Goal: Task Accomplishment & Management: Complete application form

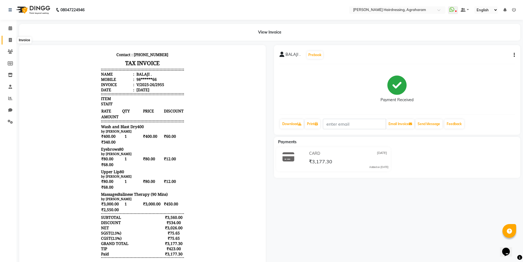
click at [13, 41] on span at bounding box center [10, 40] width 10 height 6
select select "service"
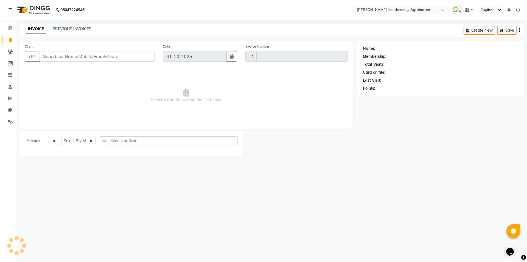
type input "3079"
select select "7962"
click at [80, 138] on select "Select Stylist" at bounding box center [78, 140] width 34 height 9
select select "72526"
click at [61, 136] on select "Select Stylist [PERSON_NAME] AKASH [PERSON_NAME] [PERSON_NAME] MANAGER [PERSON_…" at bounding box center [85, 140] width 49 height 9
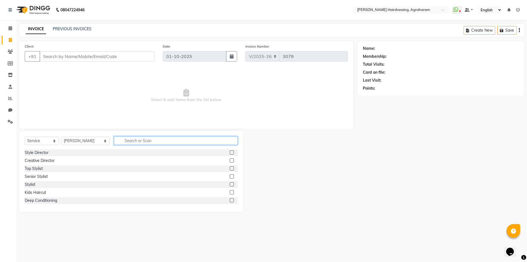
click at [133, 138] on input "text" at bounding box center [176, 140] width 124 height 9
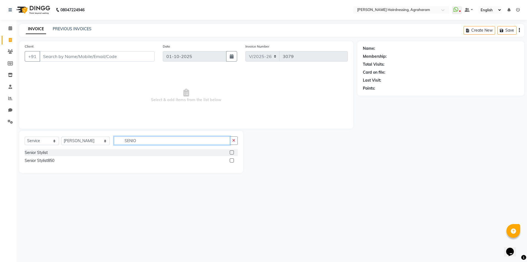
type input "SENIO"
click at [230, 159] on label at bounding box center [232, 160] width 4 height 4
click at [230, 159] on input "checkbox" at bounding box center [232, 161] width 4 height 4
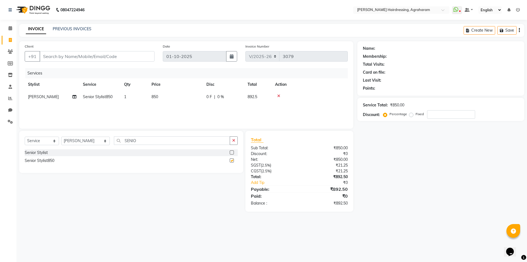
checkbox input "false"
click at [132, 138] on input "SENIO" at bounding box center [172, 140] width 116 height 9
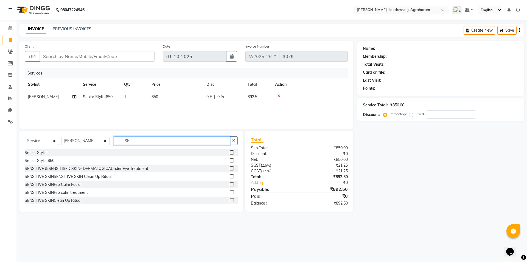
type input "S"
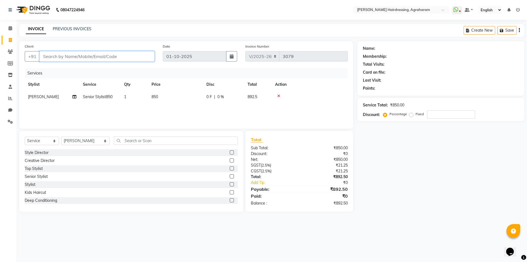
click at [71, 53] on input "Client" at bounding box center [97, 56] width 115 height 10
type input "6"
type input "0"
type input "6379177783"
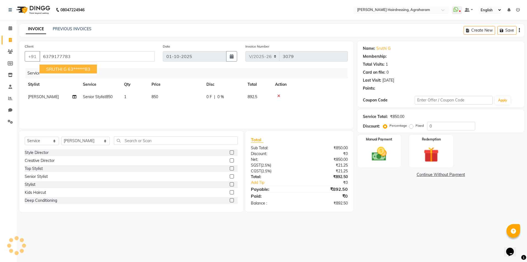
select select "1: Object"
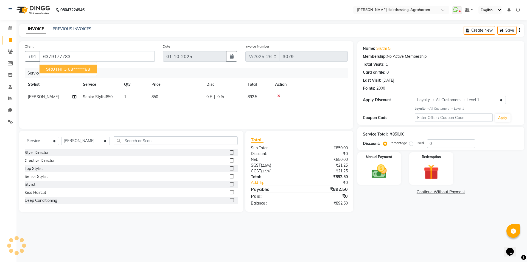
click at [79, 71] on ngb-highlight "63******83" at bounding box center [79, 68] width 23 height 5
type input "63******83"
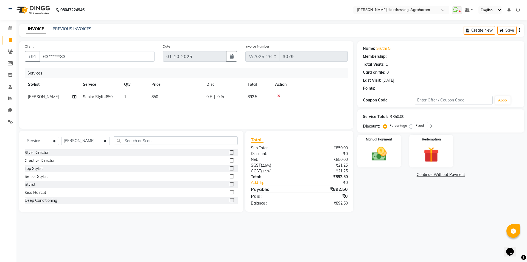
select select "1: Object"
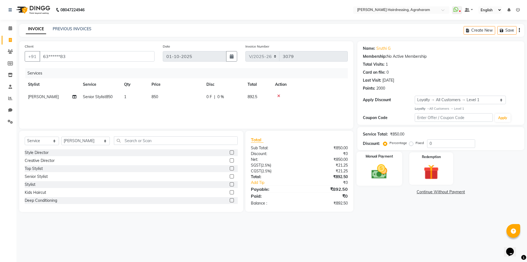
click at [379, 174] on img at bounding box center [379, 171] width 26 height 18
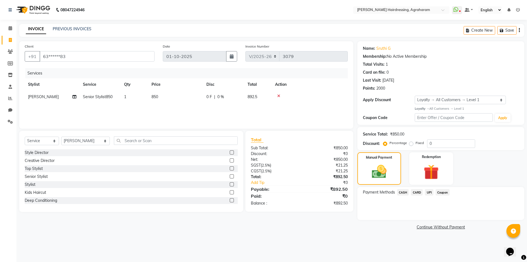
click at [427, 191] on span "UPI" at bounding box center [429, 192] width 9 height 6
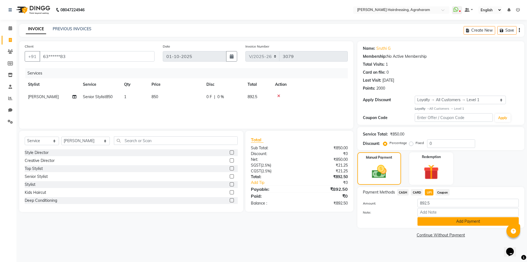
click at [473, 221] on button "Add Payment" at bounding box center [468, 221] width 101 height 9
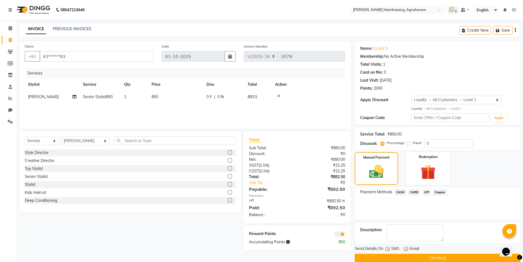
click at [440, 256] on button "Checkout" at bounding box center [438, 257] width 166 height 9
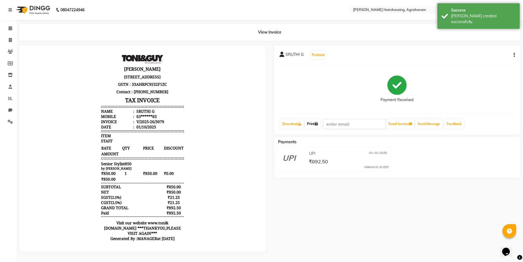
click at [315, 124] on link "Print" at bounding box center [312, 123] width 15 height 9
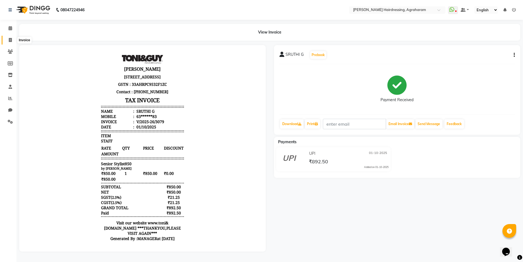
click at [8, 41] on span at bounding box center [10, 40] width 10 height 6
select select "service"
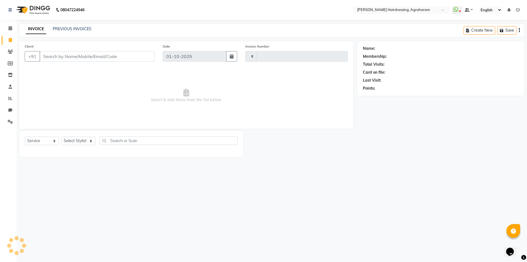
type input "3080"
select select "7962"
click at [66, 28] on link "PREVIOUS INVOICES" at bounding box center [72, 28] width 39 height 5
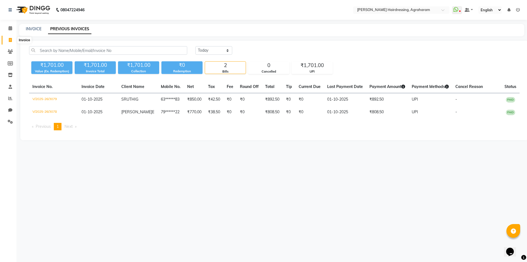
click at [12, 38] on span at bounding box center [10, 40] width 10 height 6
select select "7962"
select select "service"
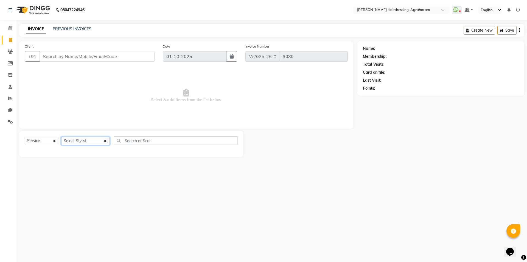
click at [89, 139] on select "Select Stylist [PERSON_NAME] AKASH [PERSON_NAME] [PERSON_NAME] MANAGER [PERSON_…" at bounding box center [85, 140] width 49 height 9
click at [61, 136] on select "Select Stylist [PERSON_NAME] AKASH [PERSON_NAME] [PERSON_NAME] MANAGER [PERSON_…" at bounding box center [85, 140] width 49 height 9
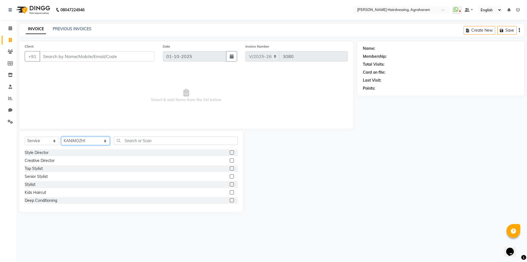
click at [79, 139] on select "Select Stylist [PERSON_NAME] AKASH [PERSON_NAME] [PERSON_NAME] MANAGER [PERSON_…" at bounding box center [85, 140] width 49 height 9
click at [61, 136] on select "Select Stylist [PERSON_NAME] AKASH [PERSON_NAME] [PERSON_NAME] MANAGER [PERSON_…" at bounding box center [85, 140] width 49 height 9
click at [81, 142] on select "Select Stylist [PERSON_NAME] AKASH [PERSON_NAME] [PERSON_NAME] MANAGER [PERSON_…" at bounding box center [85, 140] width 49 height 9
select select "76925"
click at [61, 136] on select "Select Stylist [PERSON_NAME] AKASH [PERSON_NAME] [PERSON_NAME] MANAGER [PERSON_…" at bounding box center [85, 140] width 49 height 9
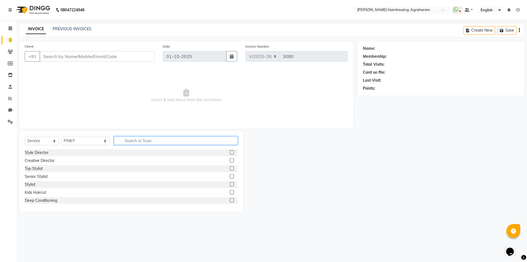
click at [114, 140] on input "text" at bounding box center [176, 140] width 124 height 9
type input "HYDRA"
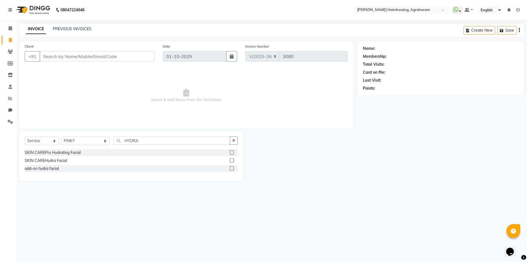
click at [232, 153] on label at bounding box center [232, 152] width 4 height 4
click at [232, 153] on input "checkbox" at bounding box center [232, 153] width 4 height 4
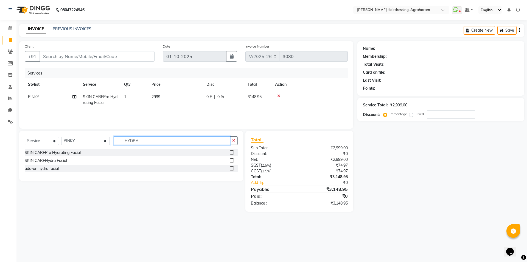
checkbox input "false"
click at [138, 142] on input "HYDRA" at bounding box center [172, 140] width 116 height 9
type input "H"
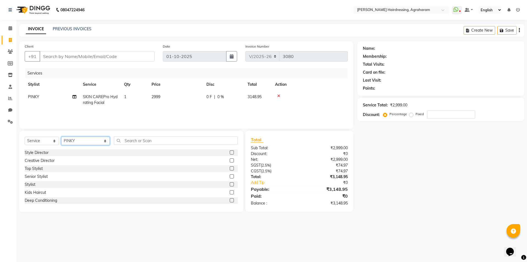
click at [82, 141] on select "Select Stylist [PERSON_NAME] AKASH [PERSON_NAME] [PERSON_NAME] MANAGER [PERSON_…" at bounding box center [85, 140] width 49 height 9
select select "74806"
click at [61, 136] on select "Select Stylist [PERSON_NAME] AKASH [PERSON_NAME] [PERSON_NAME] MANAGER [PERSON_…" at bounding box center [85, 140] width 49 height 9
click at [128, 140] on input "text" at bounding box center [176, 140] width 124 height 9
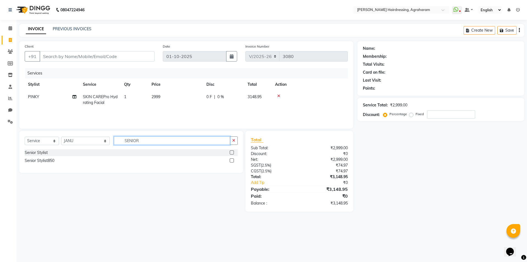
type input "SENIOR"
click at [231, 152] on label at bounding box center [232, 152] width 4 height 4
click at [231, 152] on input "checkbox" at bounding box center [232, 153] width 4 height 4
checkbox input "false"
click at [137, 147] on input "SENIOR" at bounding box center [172, 143] width 116 height 9
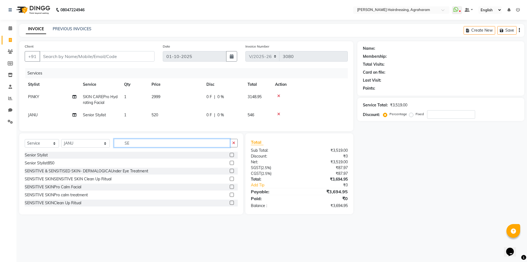
type input "S"
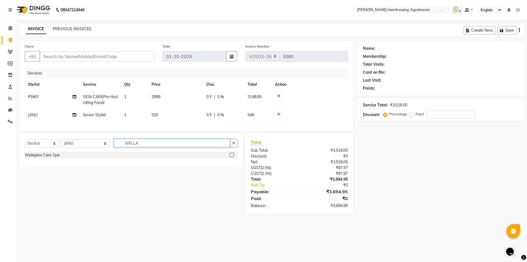
type input "WELLA"
click at [232, 157] on label at bounding box center [232, 155] width 4 height 4
click at [232, 157] on input "checkbox" at bounding box center [232, 155] width 4 height 4
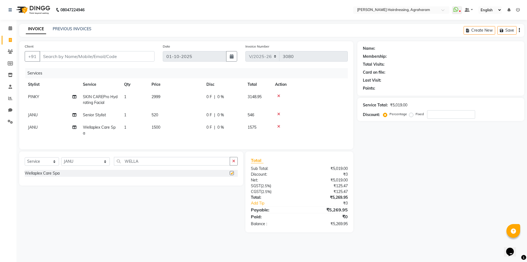
checkbox input "false"
click at [222, 127] on span "0 %" at bounding box center [220, 127] width 7 height 6
select select "74806"
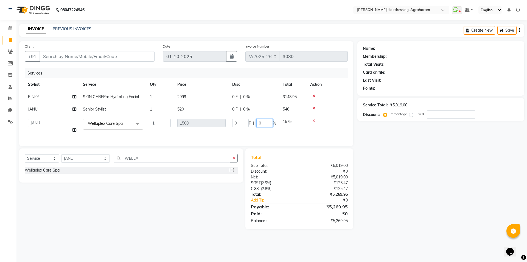
click at [263, 122] on input "0" at bounding box center [264, 123] width 16 height 9
type input "10"
click at [267, 66] on div "Client +91 Date 01-10-2025 Invoice Number V/2025 V/2025-26 3080 Services Stylis…" at bounding box center [186, 93] width 334 height 105
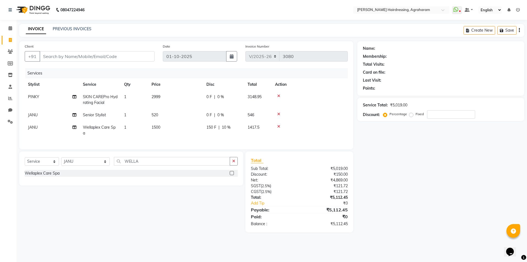
click at [226, 127] on span "10 %" at bounding box center [226, 127] width 9 height 6
select select "74806"
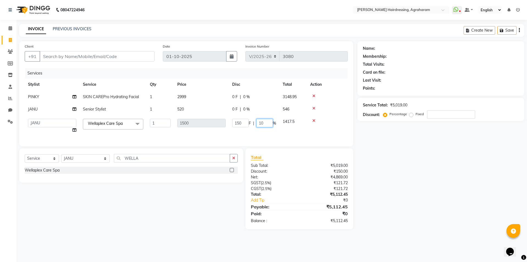
click at [263, 122] on input "10" at bounding box center [264, 123] width 16 height 9
type input "1"
type input "20"
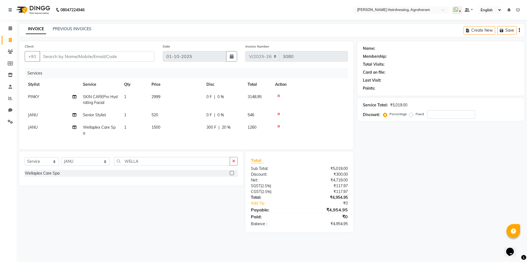
click at [251, 72] on div "Services" at bounding box center [188, 73] width 327 height 10
drag, startPoint x: 82, startPoint y: 128, endPoint x: 154, endPoint y: 124, distance: 72.3
click at [154, 124] on tr "JANU Wellaplex Care Spa 1 1500 300 F | 20 % 1260" at bounding box center [186, 130] width 323 height 18
click at [181, 128] on td "1500" at bounding box center [175, 130] width 55 height 18
select select "74806"
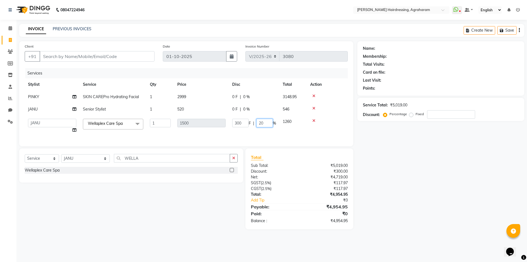
click at [266, 121] on input "20" at bounding box center [264, 123] width 16 height 9
click at [260, 75] on div "Services" at bounding box center [188, 73] width 327 height 10
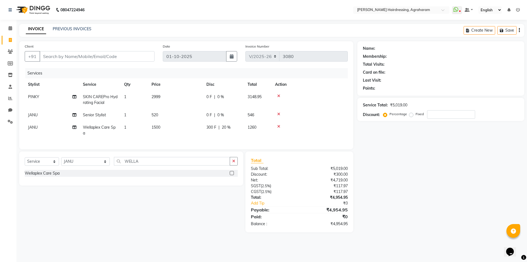
click at [278, 111] on td at bounding box center [310, 115] width 76 height 12
click at [279, 115] on icon at bounding box center [278, 114] width 3 height 4
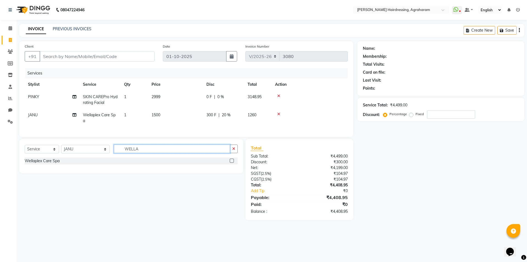
click at [134, 153] on input "WELLA" at bounding box center [172, 148] width 116 height 9
type input "W"
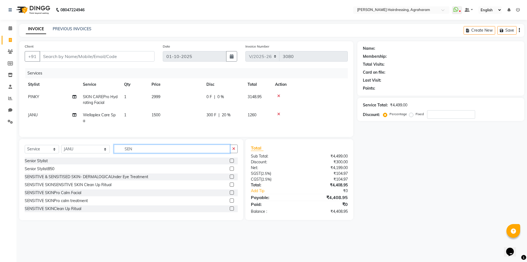
type input "SEN"
click at [230, 170] on label at bounding box center [232, 168] width 4 height 4
click at [230, 170] on input "checkbox" at bounding box center [232, 169] width 4 height 4
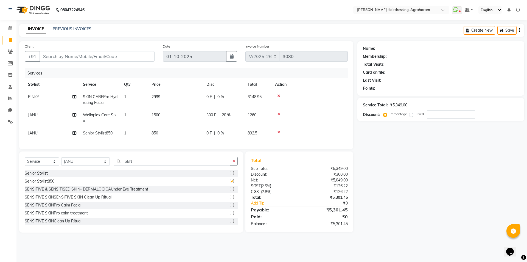
checkbox input "false"
click at [113, 58] on input "Client" at bounding box center [97, 56] width 115 height 10
paste input "9000933347"
type input "9000933347"
type input "0"
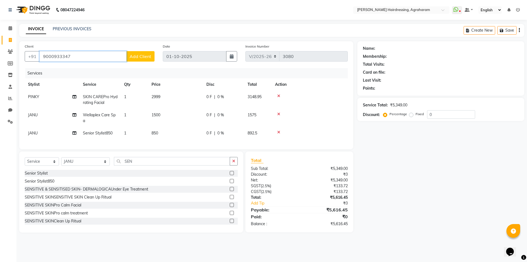
type input "9000933347"
click at [134, 54] on span "Add Client" at bounding box center [141, 56] width 22 height 5
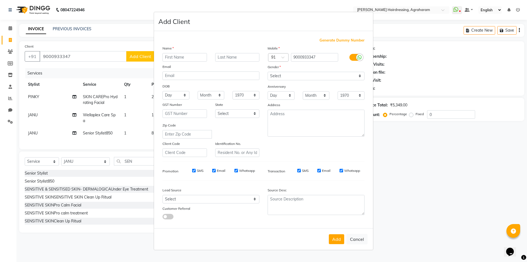
click at [164, 57] on input "text" at bounding box center [185, 57] width 44 height 9
type input "SHEIK"
type input "M"
click at [343, 76] on select "Select [DEMOGRAPHIC_DATA] [DEMOGRAPHIC_DATA] Other Prefer Not To Say" at bounding box center [316, 76] width 97 height 9
select select "male"
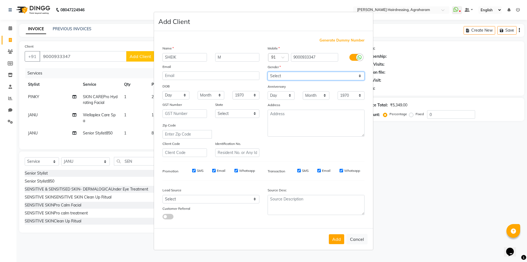
click at [268, 72] on select "Select [DEMOGRAPHIC_DATA] [DEMOGRAPHIC_DATA] Other Prefer Not To Say" at bounding box center [316, 76] width 97 height 9
click at [245, 194] on div "Lead Source" at bounding box center [210, 191] width 105 height 8
click at [245, 198] on select "Select Walk-in Referral Internet Friend Word of Mouth Advertisement Facebook Ju…" at bounding box center [211, 199] width 97 height 9
select select "53193"
click at [163, 195] on select "Select Walk-in Referral Internet Friend Word of Mouth Advertisement Facebook Ju…" at bounding box center [211, 199] width 97 height 9
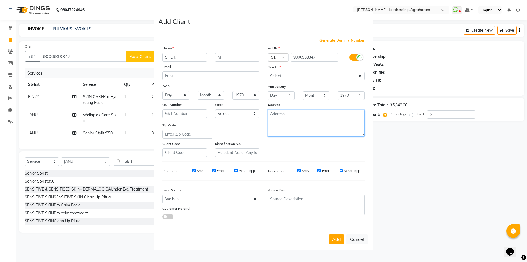
click at [290, 122] on textarea at bounding box center [316, 123] width 97 height 27
type textarea "DINDUGAL"
click at [336, 239] on button "Add" at bounding box center [336, 239] width 15 height 10
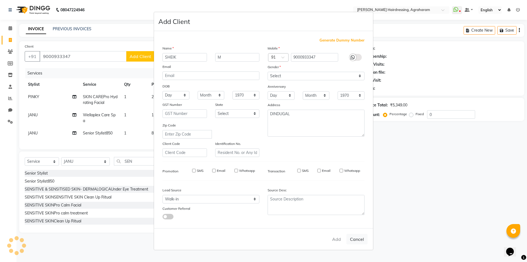
type input "90******47"
select select
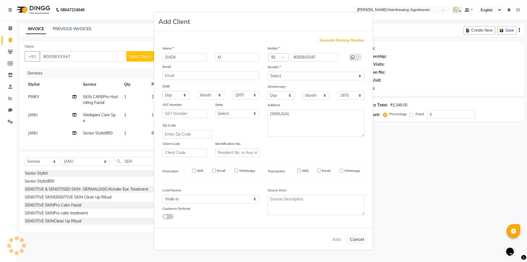
select select
checkbox input "false"
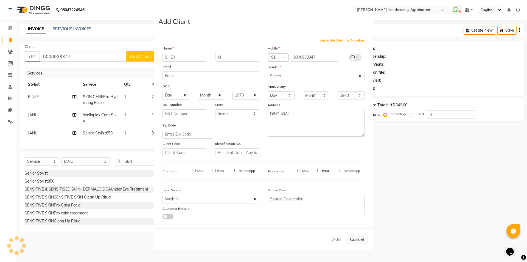
checkbox input "false"
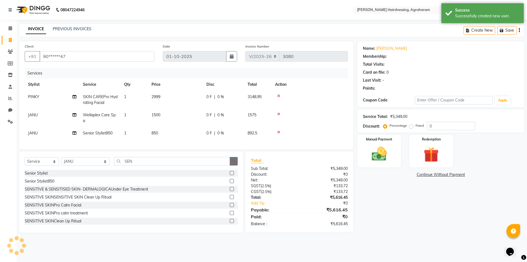
select select "1: Object"
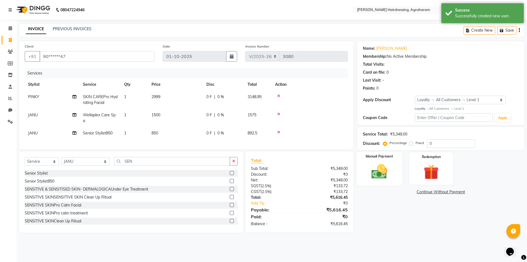
click at [375, 174] on img at bounding box center [379, 171] width 26 height 18
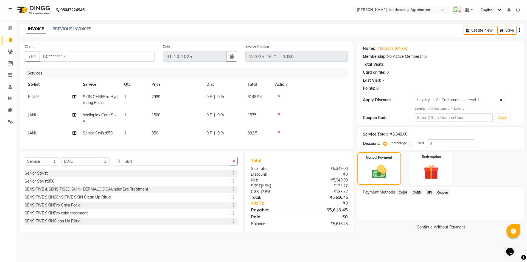
click at [429, 194] on span "UPI" at bounding box center [429, 192] width 9 height 6
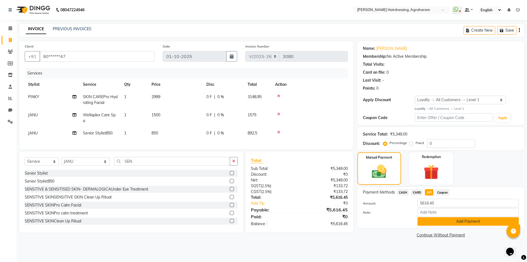
click at [457, 219] on button "Add Payment" at bounding box center [468, 221] width 101 height 9
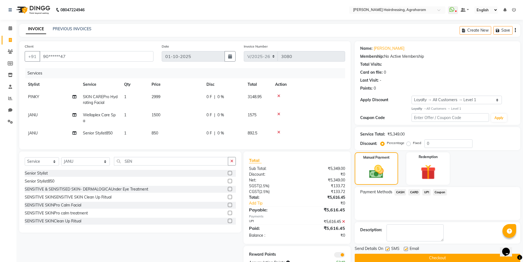
click at [441, 258] on button "Checkout" at bounding box center [438, 257] width 166 height 9
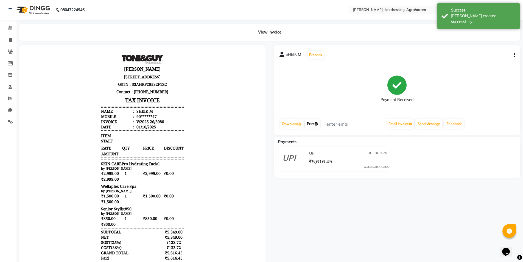
click at [315, 124] on link "Print" at bounding box center [312, 123] width 15 height 9
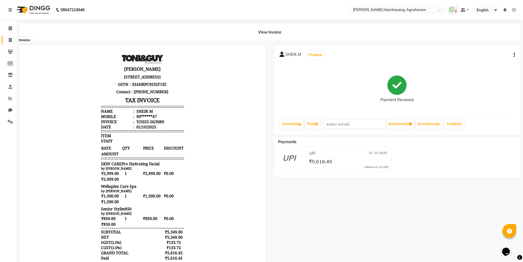
click at [9, 40] on icon at bounding box center [10, 40] width 3 height 4
select select "service"
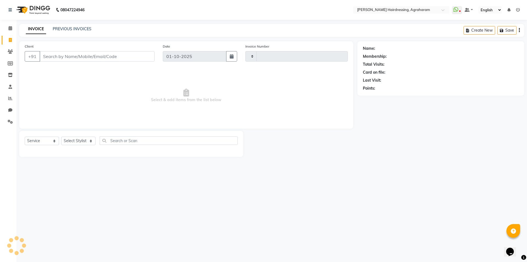
type input "3081"
select select "7962"
click at [72, 26] on div "INVOICE PREVIOUS INVOICES Create New Save" at bounding box center [271, 30] width 505 height 13
click at [72, 29] on link "PREVIOUS INVOICES" at bounding box center [72, 28] width 39 height 5
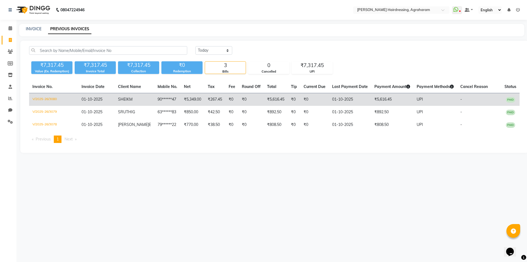
click at [139, 98] on td "SHEIK M" at bounding box center [135, 99] width 40 height 13
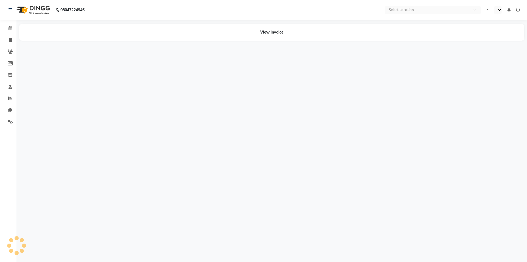
select select "en"
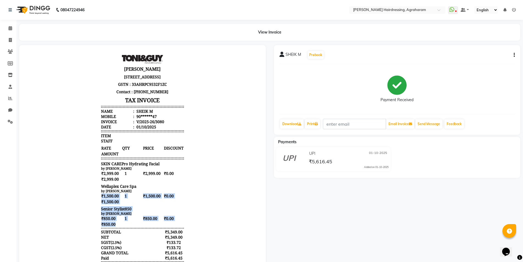
drag, startPoint x: 115, startPoint y: 227, endPoint x: 91, endPoint y: 203, distance: 34.2
click at [91, 203] on body "Chitra Jayan 42,Palani road, opposite to Sona tower,New Agraharam, Dindigul-624…" at bounding box center [142, 172] width 231 height 239
click at [143, 210] on div "Chitra Jayan 42,Palani road, opposite to Sona tower,New Agraharam, Dindigul-624…" at bounding box center [142, 172] width 87 height 239
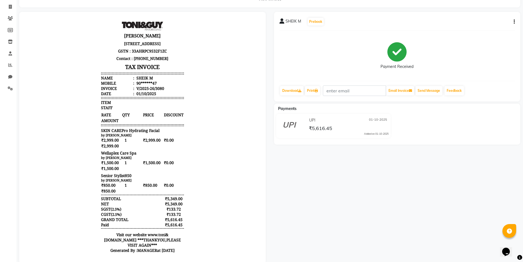
scroll to position [47, 0]
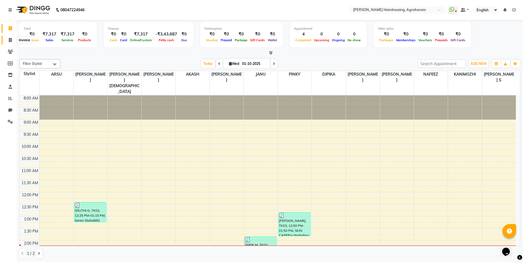
click at [12, 39] on icon at bounding box center [10, 40] width 3 height 4
select select "service"
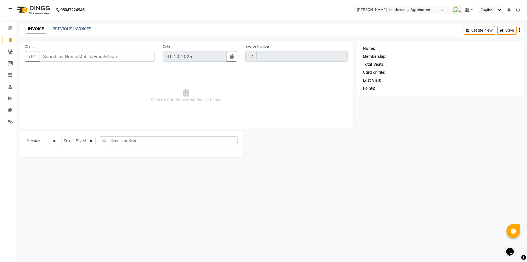
type input "3081"
select select "7962"
click at [51, 56] on input "Client" at bounding box center [97, 56] width 115 height 10
click at [84, 30] on link "PREVIOUS INVOICES" at bounding box center [72, 28] width 39 height 5
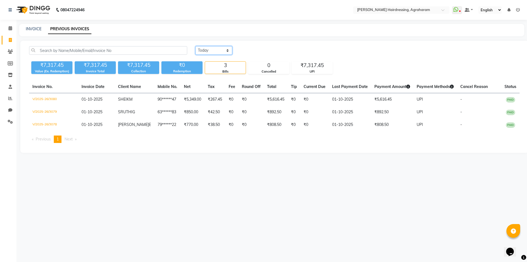
click at [220, 52] on select "Today Yesterday Custom Range" at bounding box center [213, 50] width 37 height 9
click at [195, 46] on select "Today Yesterday Custom Range" at bounding box center [213, 50] width 37 height 9
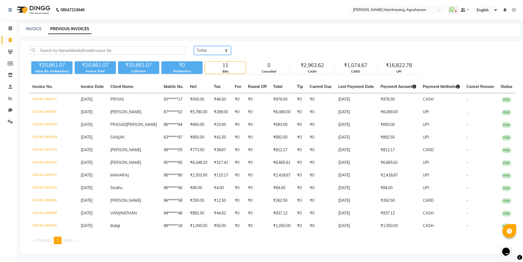
drag, startPoint x: 223, startPoint y: 52, endPoint x: 222, endPoint y: 54, distance: 2.9
click at [223, 52] on select "Today Yesterday Custom Range" at bounding box center [212, 50] width 37 height 9
select select "range"
click at [194, 46] on select "Today Yesterday Custom Range" at bounding box center [212, 50] width 37 height 9
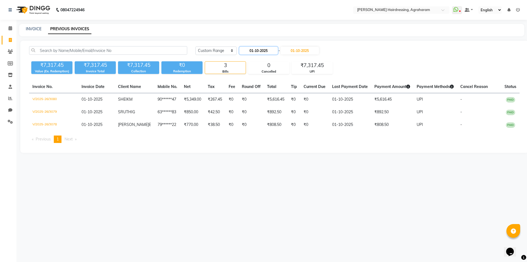
click at [273, 51] on input "01-10-2025" at bounding box center [258, 51] width 38 height 8
select select "10"
select select "2025"
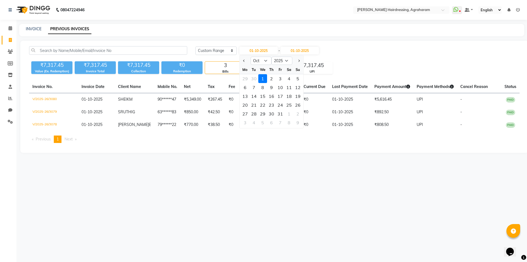
click at [240, 21] on div "08047224946 Select Location × Toni&guy Hairdressing, Agraharam WhatsApp Status …" at bounding box center [263, 131] width 527 height 262
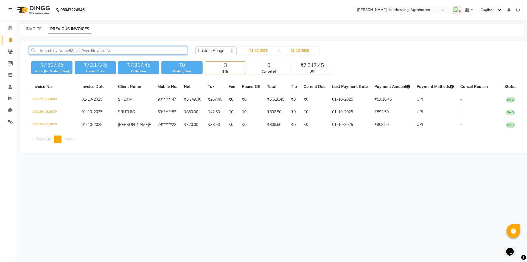
click at [96, 50] on input "text" at bounding box center [108, 50] width 158 height 9
click at [141, 26] on div "INVOICE PREVIOUS INVOICES" at bounding box center [268, 29] width 499 height 6
click at [264, 51] on input "01-10-2025" at bounding box center [258, 51] width 38 height 8
select select "10"
select select "2025"
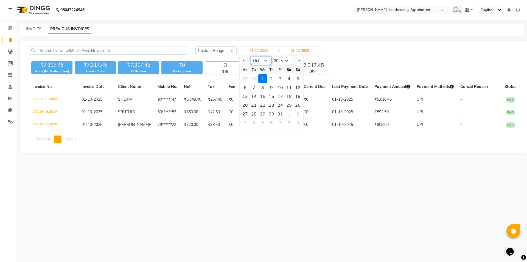
click at [266, 61] on select "Jan Feb Mar Apr May Jun Jul Aug Sep Oct Nov Dec" at bounding box center [261, 61] width 21 height 8
click at [350, 165] on div "08047224946 Select Location × Toni&guy Hairdressing, Agraharam WhatsApp Status …" at bounding box center [263, 131] width 527 height 262
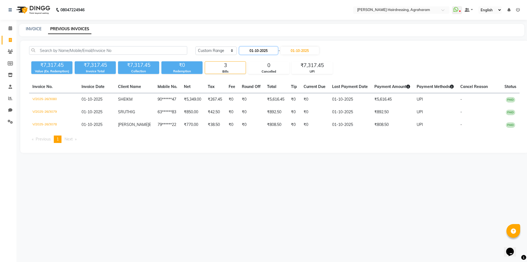
click at [261, 49] on input "01-10-2025" at bounding box center [258, 51] width 38 height 8
select select "10"
select select "2025"
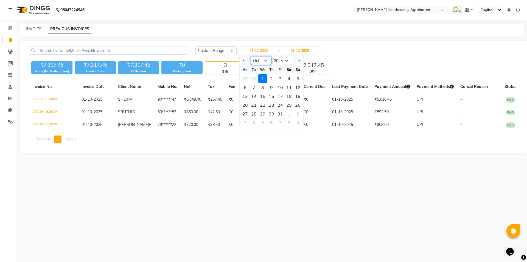
click at [264, 61] on select "Jan Feb Mar Apr May Jun Jul Aug Sep Oct Nov Dec" at bounding box center [261, 61] width 21 height 8
select select "9"
click at [251, 57] on select "Jan Feb Mar Apr May Jun Jul Aug Sep Oct Nov Dec" at bounding box center [261, 61] width 21 height 8
click at [272, 107] on div "25" at bounding box center [271, 104] width 9 height 9
type input "25-09-2025"
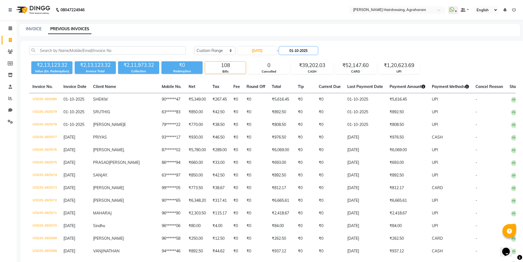
click at [304, 51] on input "01-10-2025" at bounding box center [298, 51] width 38 height 8
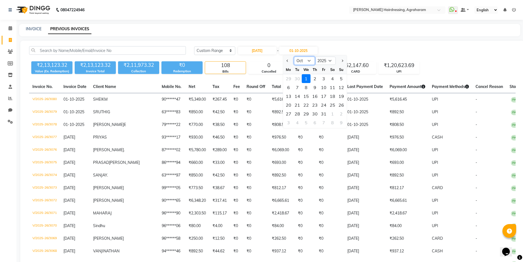
click at [305, 60] on select "Sep Oct Nov Dec" at bounding box center [304, 61] width 21 height 8
select select "9"
click at [294, 57] on select "Sep Oct Nov Dec" at bounding box center [304, 61] width 21 height 8
click at [314, 105] on div "25" at bounding box center [314, 104] width 9 height 9
type input "25-09-2025"
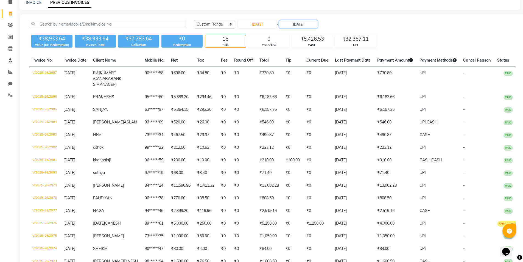
scroll to position [79, 0]
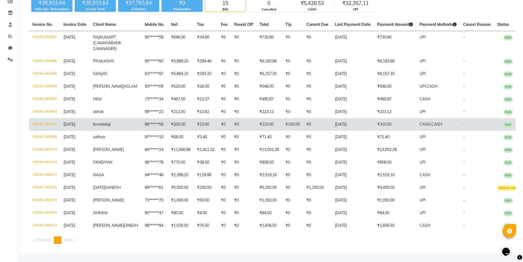
click at [111, 122] on span "balaji" at bounding box center [106, 124] width 9 height 5
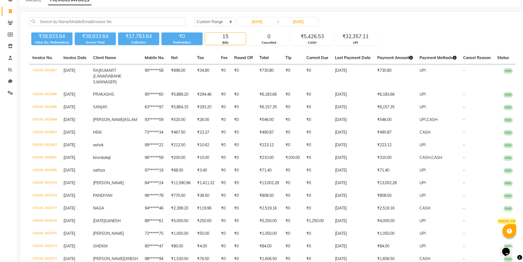
scroll to position [0, 0]
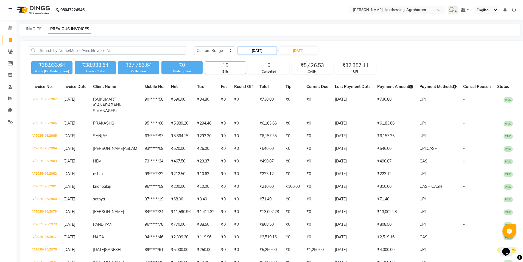
click at [252, 47] on input "25-09-2025" at bounding box center [257, 51] width 38 height 8
select select "9"
select select "2025"
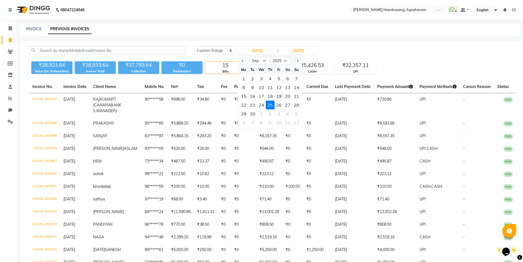
click at [279, 97] on div "19" at bounding box center [279, 96] width 9 height 9
type input "19-09-2025"
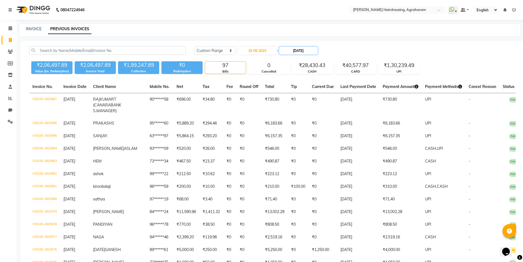
click at [308, 52] on input "25-09-2025" at bounding box center [298, 51] width 38 height 8
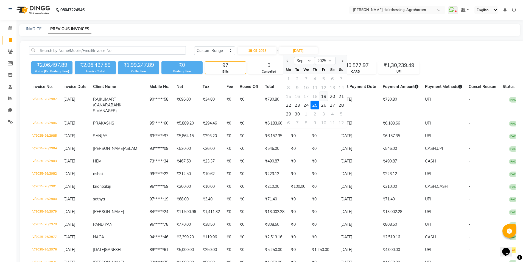
click at [324, 96] on div "19" at bounding box center [323, 96] width 9 height 9
type input "19-09-2025"
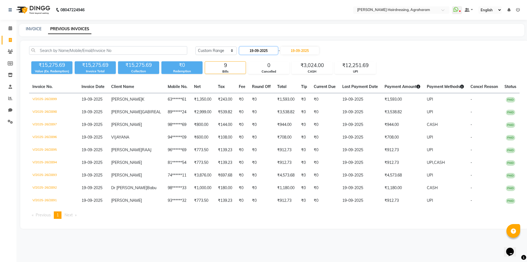
click at [267, 52] on input "19-09-2025" at bounding box center [258, 51] width 38 height 8
select select "9"
select select "2025"
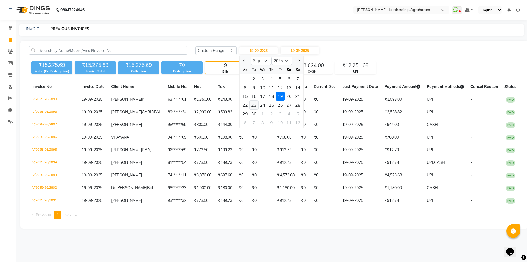
click at [254, 103] on div "23" at bounding box center [254, 104] width 9 height 9
type input "23-09-2025"
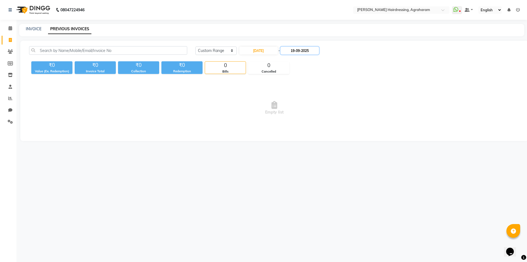
click at [305, 51] on input "19-09-2025" at bounding box center [300, 51] width 38 height 8
click at [296, 106] on div "23" at bounding box center [298, 104] width 9 height 9
type input "23-09-2025"
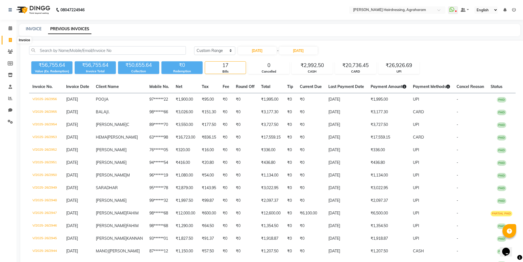
click at [9, 40] on icon at bounding box center [10, 40] width 3 height 4
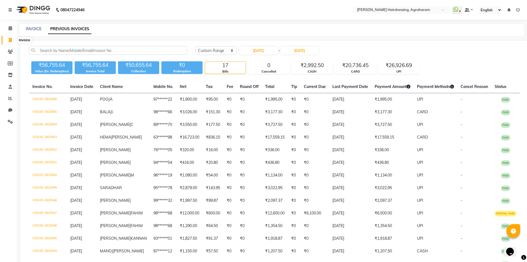
select select "service"
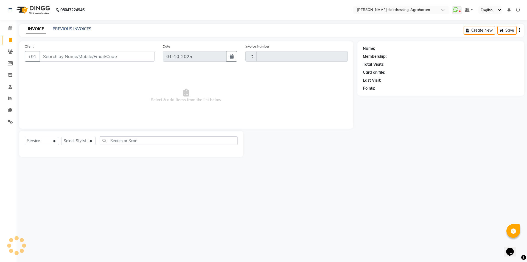
type input "3081"
select select "7962"
click at [89, 144] on select "Select Stylist" at bounding box center [78, 140] width 34 height 9
click at [89, 140] on select "Select Stylist" at bounding box center [78, 140] width 34 height 9
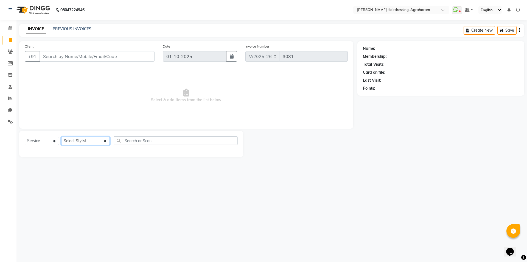
select select "85297"
click at [61, 136] on select "Select Stylist [PERSON_NAME] AKASH [PERSON_NAME] [PERSON_NAME] MANAGER [PERSON_…" at bounding box center [85, 140] width 49 height 9
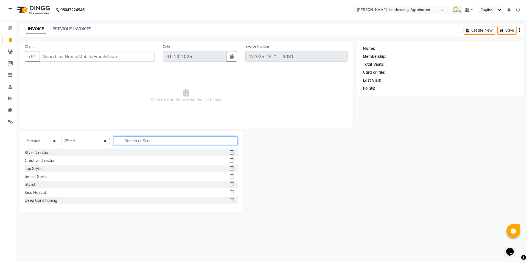
click at [133, 139] on input "text" at bounding box center [176, 140] width 124 height 9
type input "REGUL"
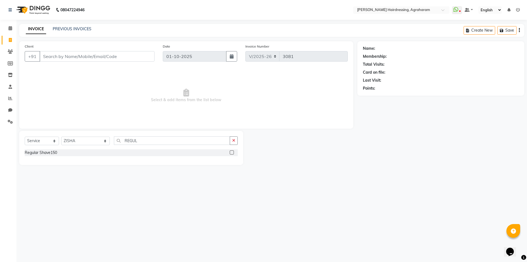
click at [231, 152] on label at bounding box center [232, 152] width 4 height 4
click at [231, 152] on input "checkbox" at bounding box center [232, 153] width 4 height 4
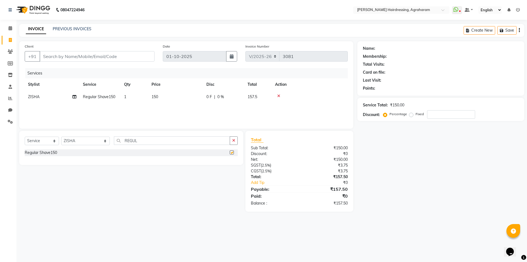
checkbox input "false"
click at [68, 53] on input "Client" at bounding box center [97, 56] width 115 height 10
type input "9"
type input "0"
type input "9443030610"
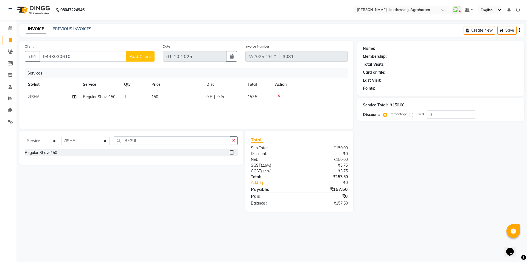
click at [152, 59] on button "Add Client" at bounding box center [140, 56] width 28 height 10
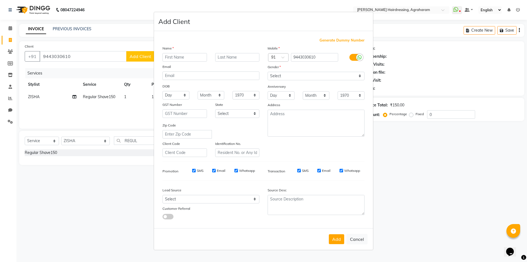
click at [197, 59] on input "text" at bounding box center [185, 57] width 44 height 9
type input "[PERSON_NAME]"
type input "R"
click at [311, 78] on select "Select [DEMOGRAPHIC_DATA] [DEMOGRAPHIC_DATA] Other Prefer Not To Say" at bounding box center [316, 76] width 97 height 9
select select "male"
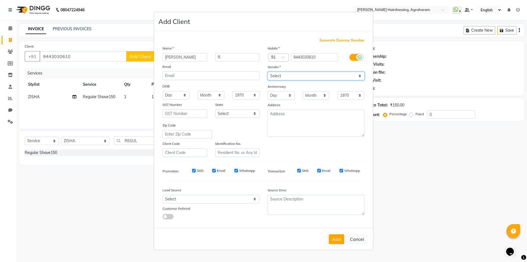
click at [268, 72] on select "Select [DEMOGRAPHIC_DATA] [DEMOGRAPHIC_DATA] Other Prefer Not To Say" at bounding box center [316, 76] width 97 height 9
click at [251, 193] on div "Lead Source" at bounding box center [210, 191] width 105 height 8
click at [250, 197] on select "Select Walk-in Referral Internet Friend Word of Mouth Advertisement Facebook Ju…" at bounding box center [211, 199] width 97 height 9
select select "53193"
click at [163, 195] on select "Select Walk-in Referral Internet Friend Word of Mouth Advertisement Facebook Ju…" at bounding box center [211, 199] width 97 height 9
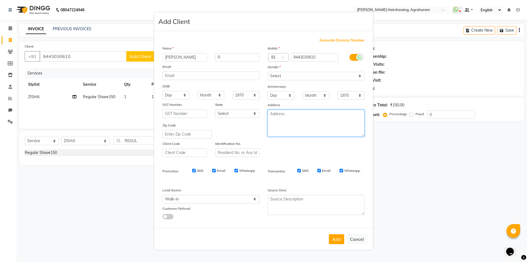
click at [282, 116] on textarea at bounding box center [316, 123] width 97 height 27
type textarea "DINDUGAL"
click at [338, 239] on button "Add" at bounding box center [336, 239] width 15 height 10
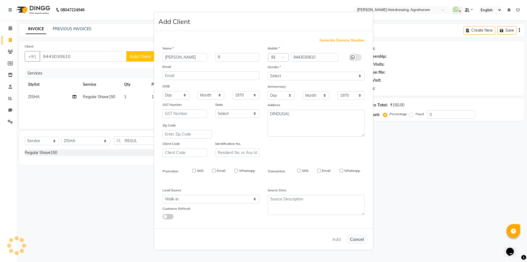
type input "94******10"
select select
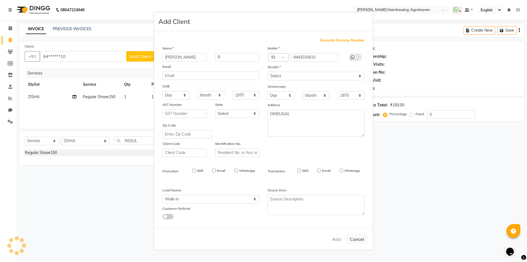
select select
checkbox input "false"
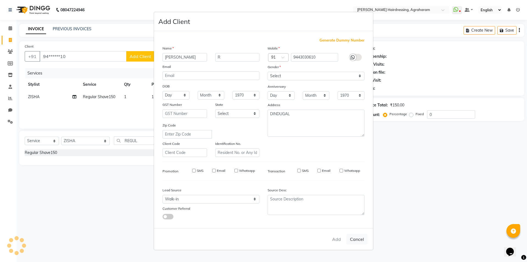
checkbox input "false"
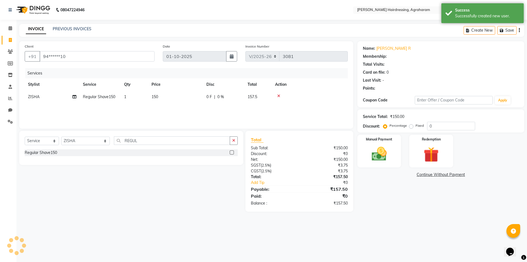
select select "1: Object"
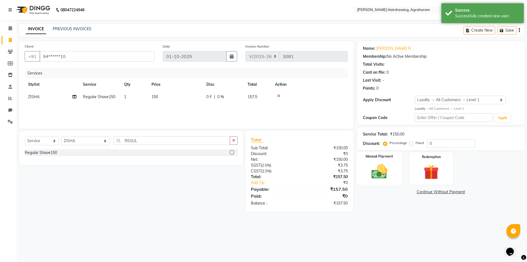
click at [379, 175] on img at bounding box center [379, 171] width 26 height 18
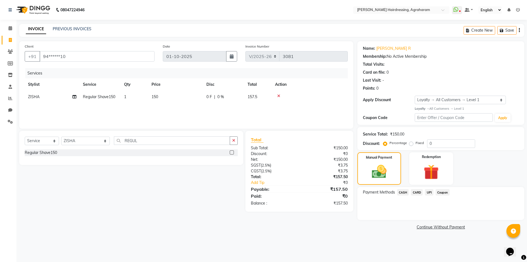
click at [430, 193] on span "UPI" at bounding box center [429, 192] width 9 height 6
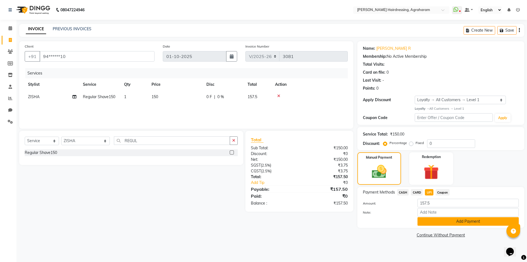
click at [467, 223] on button "Add Payment" at bounding box center [468, 221] width 101 height 9
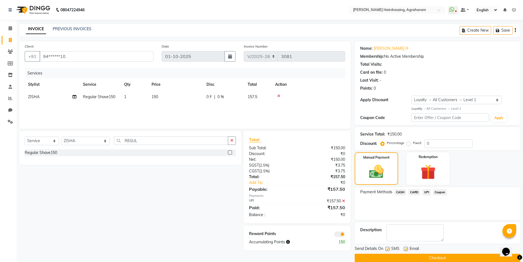
click at [437, 257] on button "Checkout" at bounding box center [438, 257] width 166 height 9
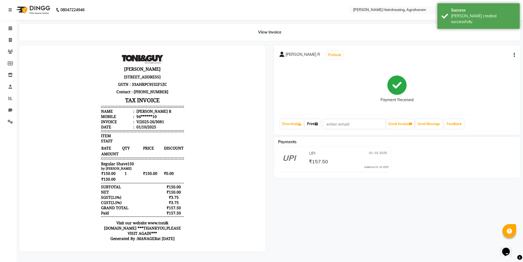
click at [312, 124] on link "Print" at bounding box center [312, 123] width 15 height 9
click at [6, 41] on span at bounding box center [10, 40] width 10 height 6
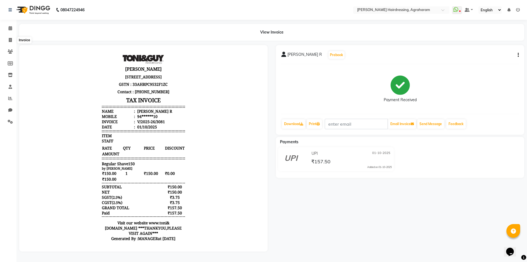
select select "service"
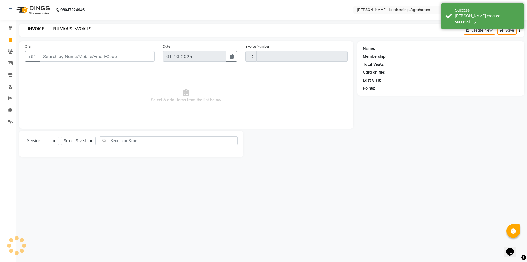
type input "3082"
select select "7962"
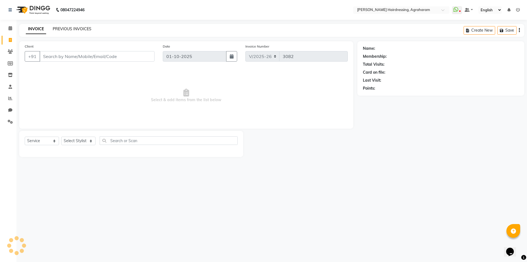
click at [66, 28] on link "PREVIOUS INVOICES" at bounding box center [72, 28] width 39 height 5
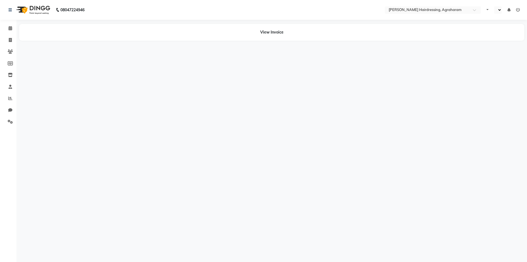
select select "en"
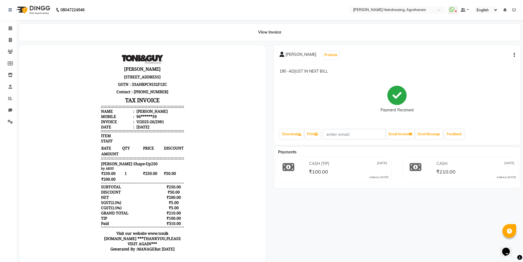
scroll to position [12, 0]
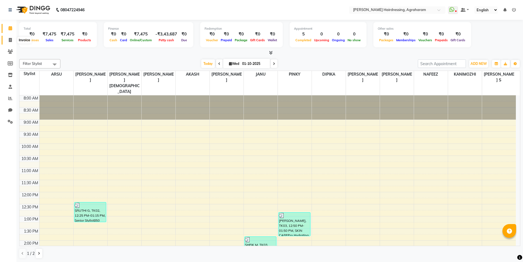
click at [9, 40] on icon at bounding box center [10, 40] width 3 height 4
select select "service"
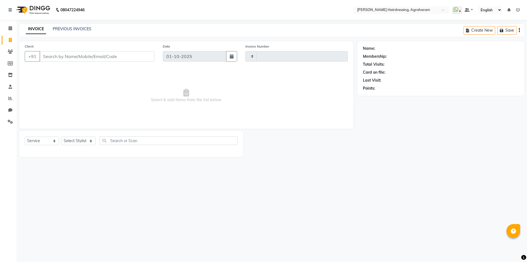
type input "3082"
select select "7962"
click at [83, 141] on select "Select Stylist [PERSON_NAME] AKASH [PERSON_NAME] [PERSON_NAME] MANAGER [PERSON_…" at bounding box center [85, 140] width 49 height 9
select select "92172"
click at [61, 136] on select "Select Stylist [PERSON_NAME] AKASH [PERSON_NAME] [PERSON_NAME] MANAGER [PERSON_…" at bounding box center [85, 140] width 49 height 9
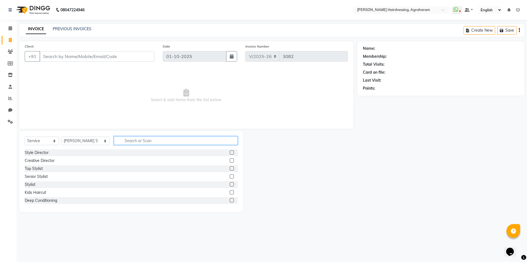
click at [119, 138] on input "text" at bounding box center [176, 140] width 124 height 9
type input "PRO BR"
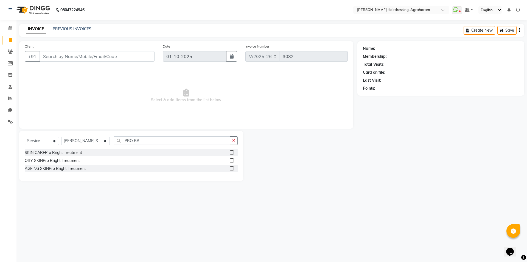
click at [232, 152] on label at bounding box center [232, 152] width 4 height 4
click at [232, 152] on input "checkbox" at bounding box center [232, 153] width 4 height 4
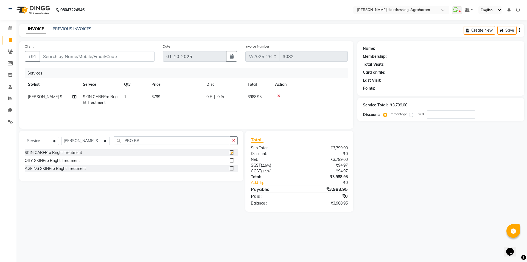
checkbox input "false"
click at [132, 141] on input "PRO BR" at bounding box center [172, 140] width 116 height 9
click at [88, 141] on select "Select Stylist [PERSON_NAME] AKASH [PERSON_NAME] [PERSON_NAME] MANAGER [PERSON_…" at bounding box center [85, 140] width 49 height 9
click at [131, 140] on input "PRO BR" at bounding box center [172, 140] width 116 height 9
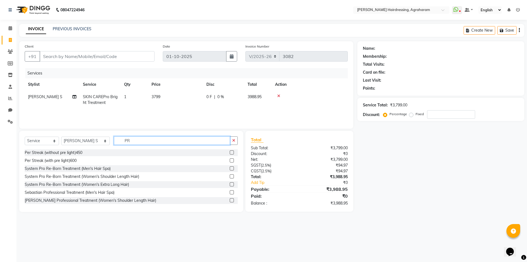
type input "P"
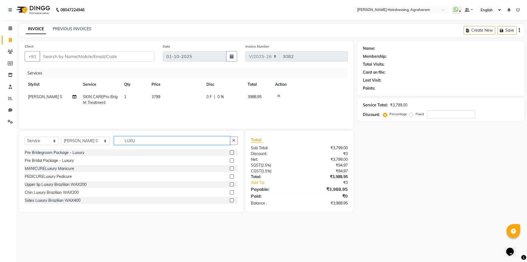
type input "LUXU"
click at [230, 177] on label at bounding box center [232, 176] width 4 height 4
click at [230, 177] on input "checkbox" at bounding box center [232, 177] width 4 height 4
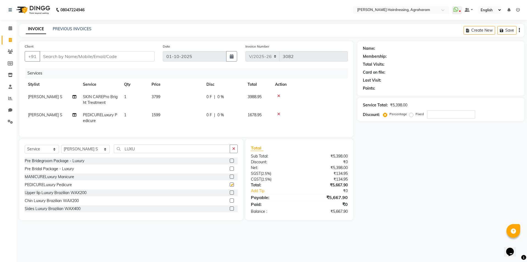
checkbox input "false"
click at [146, 153] on input "LUXU" at bounding box center [172, 148] width 116 height 9
type input "L"
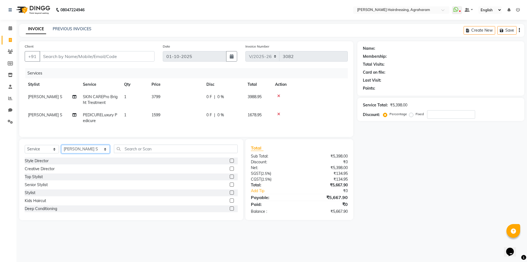
click at [92, 153] on select "Select Stylist [PERSON_NAME] AKASH [PERSON_NAME] [PERSON_NAME] MANAGER [PERSON_…" at bounding box center [85, 149] width 49 height 9
select select "78764"
click at [61, 149] on select "Select Stylist [PERSON_NAME] AKASH [PERSON_NAME] [PERSON_NAME] MANAGER [PERSON_…" at bounding box center [85, 149] width 49 height 9
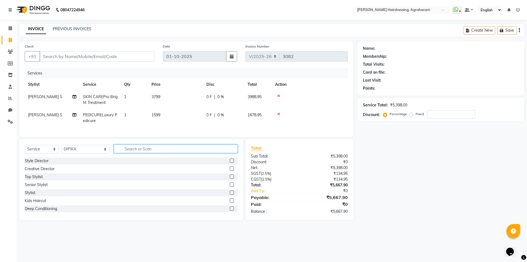
click at [125, 153] on input "text" at bounding box center [176, 148] width 124 height 9
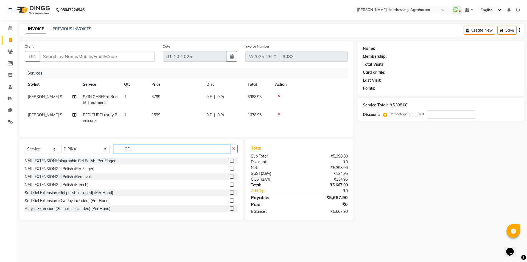
type input "GEL"
click at [230, 170] on label at bounding box center [232, 168] width 4 height 4
click at [230, 170] on input "checkbox" at bounding box center [232, 169] width 4 height 4
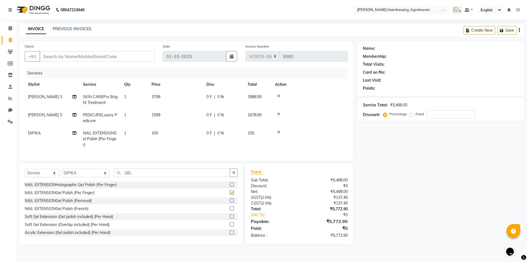
checkbox input "false"
click at [127, 130] on td "1" at bounding box center [134, 139] width 27 height 24
select select "78764"
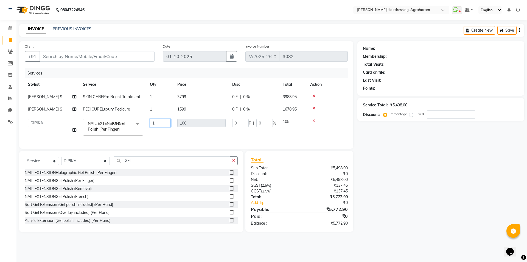
click at [157, 124] on input "1" at bounding box center [160, 123] width 21 height 9
type input "10"
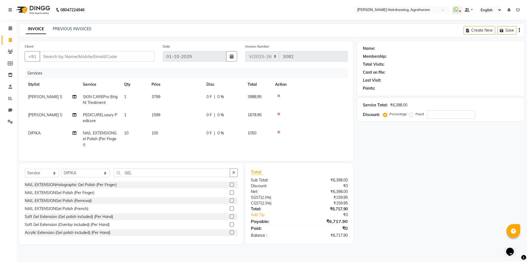
click at [222, 99] on tr "[PERSON_NAME] S SKIN CAREPro Bright Treatment 1 3799 0 F | 0 % 3988.95" at bounding box center [186, 100] width 323 height 18
click at [221, 114] on span "0 %" at bounding box center [220, 115] width 7 height 6
select select "92172"
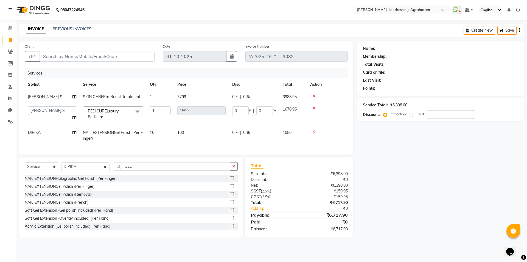
click at [245, 96] on span "0 %" at bounding box center [246, 97] width 7 height 6
select select "92172"
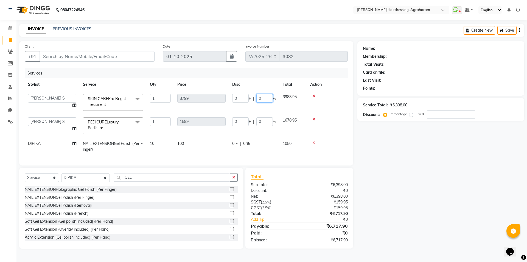
click at [268, 98] on input "0" at bounding box center [264, 98] width 16 height 9
type input "20"
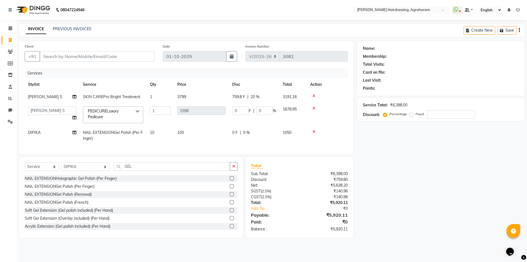
click at [263, 70] on div "Services" at bounding box center [188, 73] width 327 height 10
click at [69, 56] on input "Client" at bounding box center [97, 56] width 115 height 10
click at [56, 56] on input "Client" at bounding box center [97, 56] width 115 height 10
type input "7"
type input "0"
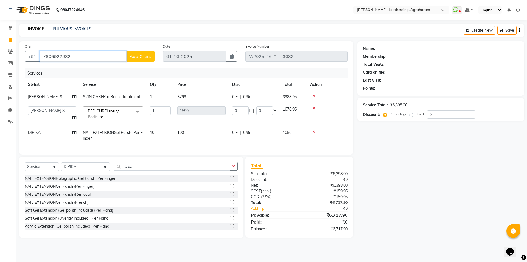
click at [66, 55] on input "7806922982" at bounding box center [83, 56] width 87 height 10
type input "7806922982"
click at [133, 54] on span "Add Client" at bounding box center [141, 56] width 22 height 5
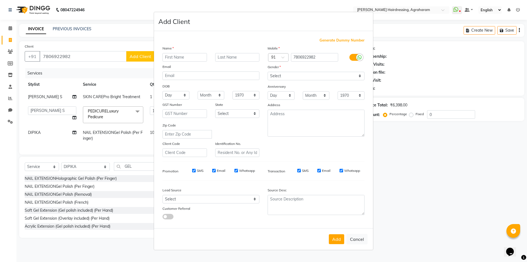
click at [191, 59] on input "text" at bounding box center [185, 57] width 44 height 9
type input "DIVYA"
type input "R"
click at [282, 78] on select "Select [DEMOGRAPHIC_DATA] [DEMOGRAPHIC_DATA] Other Prefer Not To Say" at bounding box center [316, 76] width 97 height 9
select select "[DEMOGRAPHIC_DATA]"
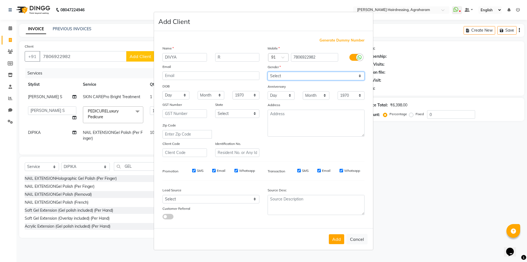
click at [268, 72] on select "Select [DEMOGRAPHIC_DATA] [DEMOGRAPHIC_DATA] Other Prefer Not To Say" at bounding box center [316, 76] width 97 height 9
click at [253, 201] on select "Select Walk-in Referral Internet Friend Word of Mouth Advertisement Facebook Ju…" at bounding box center [211, 199] width 97 height 9
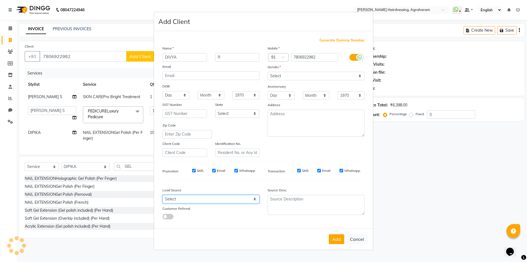
select select "53193"
click at [163, 195] on select "Select Walk-in Referral Internet Friend Word of Mouth Advertisement Facebook Ju…" at bounding box center [211, 199] width 97 height 9
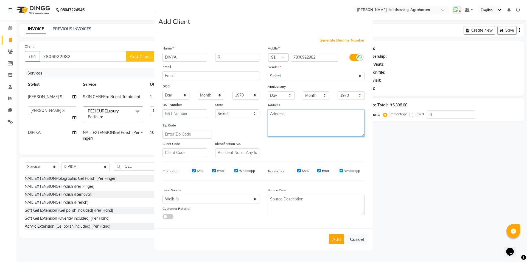
click at [292, 124] on textarea at bounding box center [316, 123] width 97 height 27
type textarea "[GEOGRAPHIC_DATA]"
click at [332, 237] on button "Add" at bounding box center [336, 239] width 15 height 10
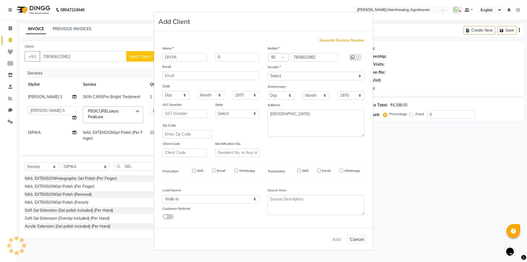
type input "78******82"
select select
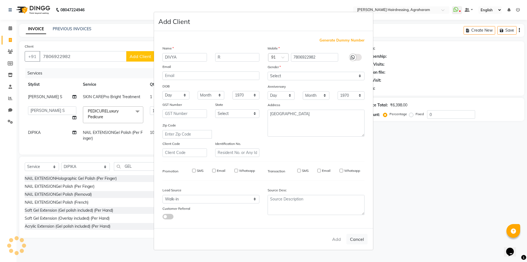
select select
checkbox input "false"
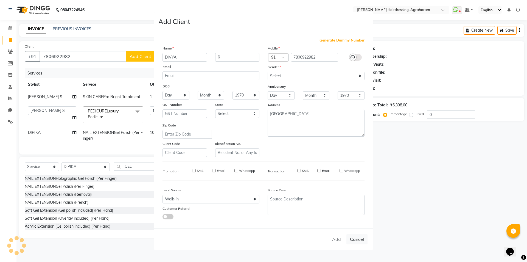
checkbox input "false"
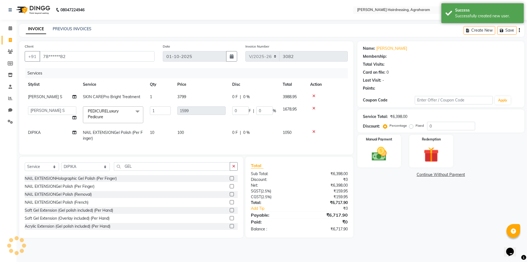
select select "1: Object"
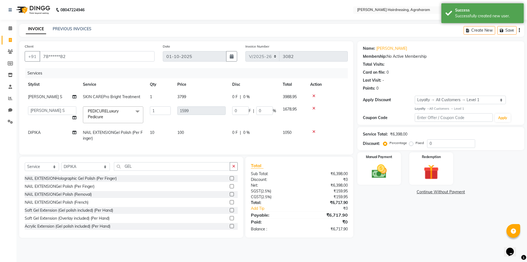
click at [244, 96] on span "0 %" at bounding box center [246, 97] width 7 height 6
select select "92172"
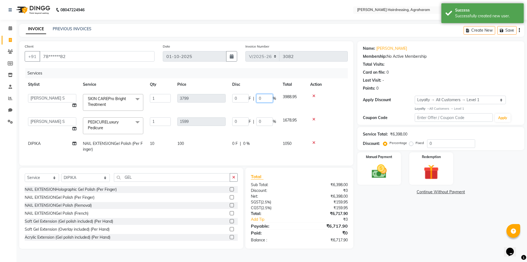
click at [268, 98] on input "0" at bounding box center [264, 98] width 16 height 9
type input "20"
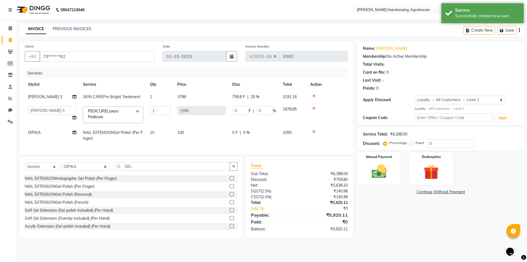
click at [259, 75] on div "Services" at bounding box center [188, 73] width 327 height 10
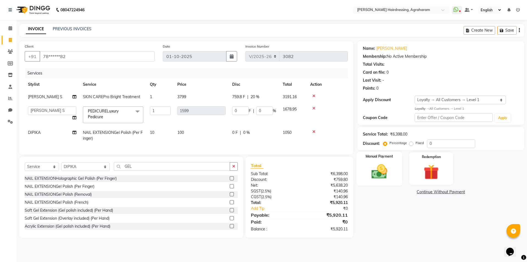
click at [377, 177] on img at bounding box center [379, 171] width 26 height 18
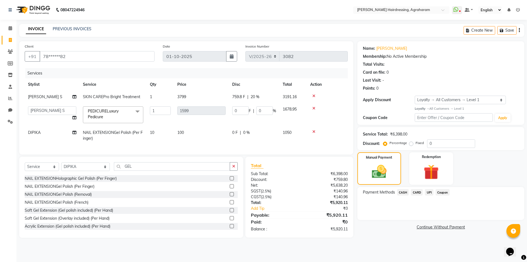
click at [428, 192] on span "UPI" at bounding box center [429, 192] width 9 height 6
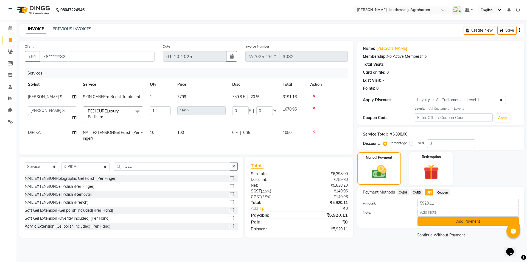
click at [477, 224] on button "Add Payment" at bounding box center [468, 221] width 101 height 9
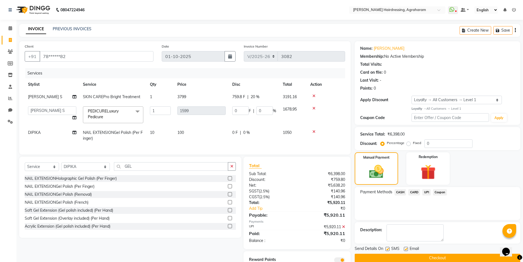
click at [446, 259] on button "Checkout" at bounding box center [438, 257] width 166 height 9
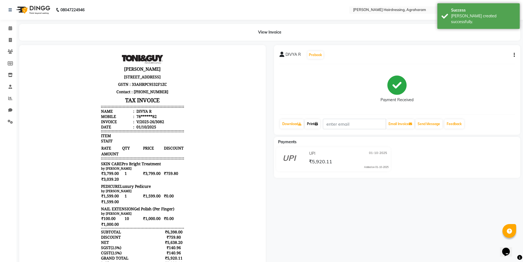
click at [312, 124] on link "Print" at bounding box center [312, 123] width 15 height 9
click at [10, 41] on icon at bounding box center [10, 40] width 3 height 4
select select "service"
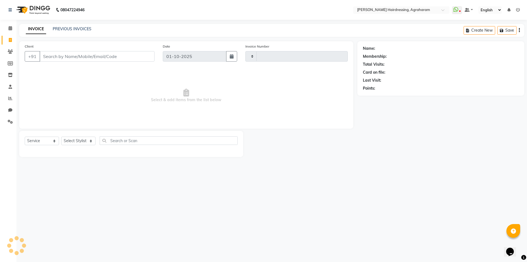
type input "3083"
select select "7962"
click at [69, 29] on link "PREVIOUS INVOICES" at bounding box center [72, 28] width 39 height 5
